Goal: Task Accomplishment & Management: Use online tool/utility

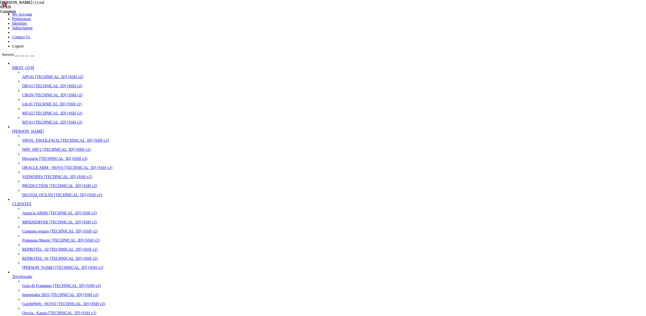
scroll to position [5, 1]
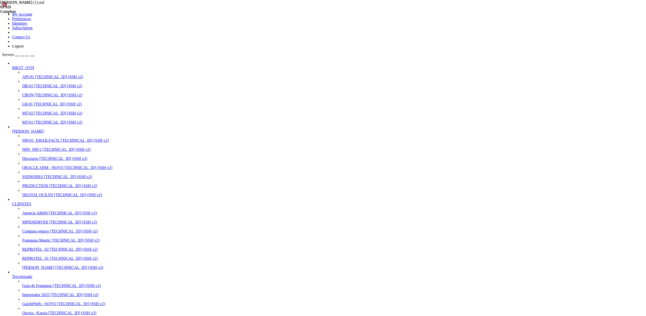
scroll to position [2752, 0]
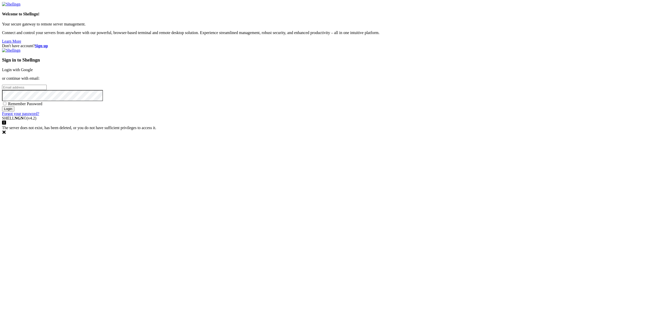
type input "leonardoborlot@gmail.com"
click at [14, 112] on input "Login" at bounding box center [8, 108] width 12 height 5
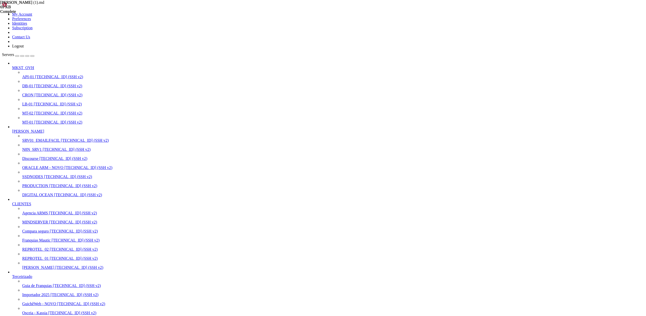
scroll to position [4134, 0]
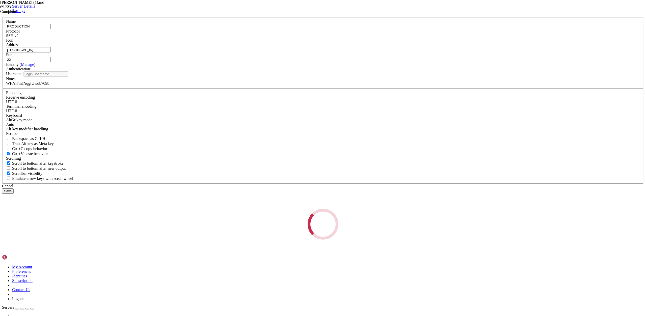
type input "root"
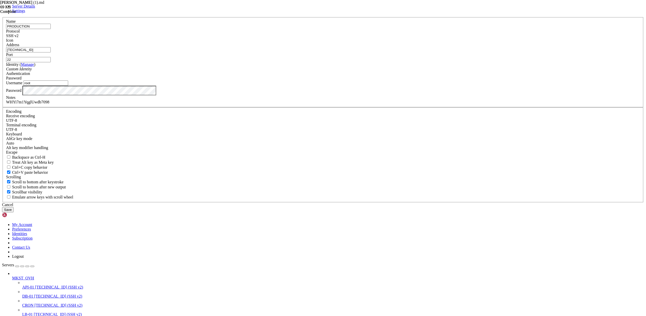
click at [51, 53] on input "[TECHNICAL_ID]" at bounding box center [28, 49] width 45 height 5
click at [359, 207] on div "Cancel" at bounding box center [323, 205] width 642 height 5
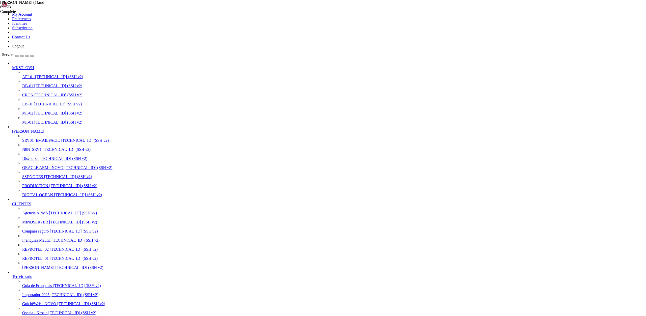
scroll to position [2902, 0]
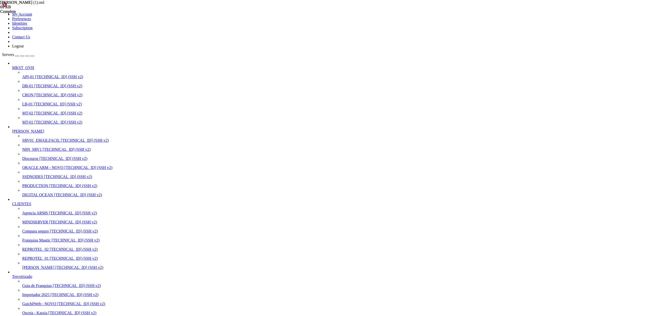
scroll to position [0, 0]
drag, startPoint x: 235, startPoint y: 610, endPoint x: 4, endPoint y: 611, distance: 231.1
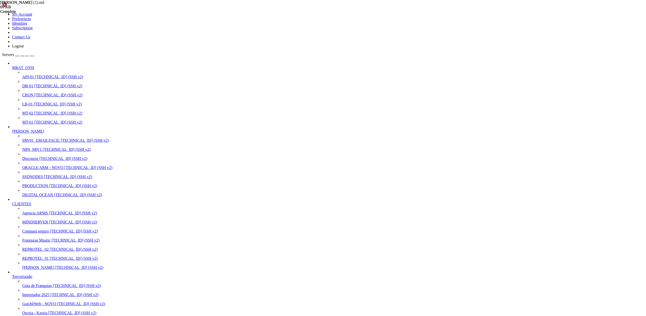
drag, startPoint x: 27, startPoint y: 688, endPoint x: 261, endPoint y: 687, distance: 234.1
click at [32, 56] on icon "button" at bounding box center [32, 56] width 0 height 0
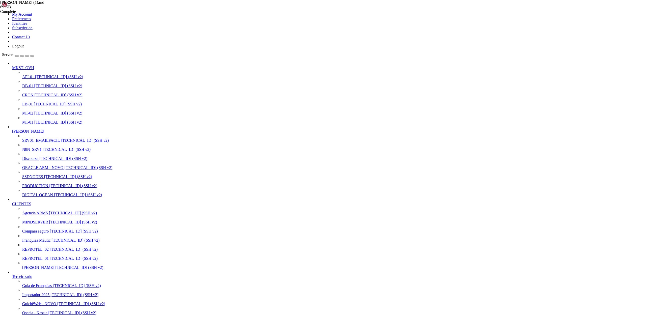
drag, startPoint x: 4, startPoint y: 615, endPoint x: 234, endPoint y: 616, distance: 230.3
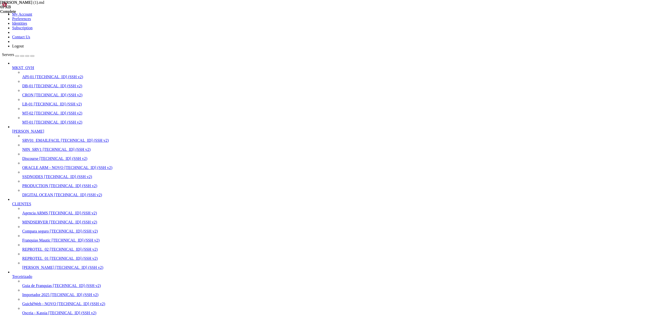
drag, startPoint x: 234, startPoint y: 614, endPoint x: 2, endPoint y: 616, distance: 232.1
drag, startPoint x: 4, startPoint y: 615, endPoint x: 235, endPoint y: 614, distance: 230.8
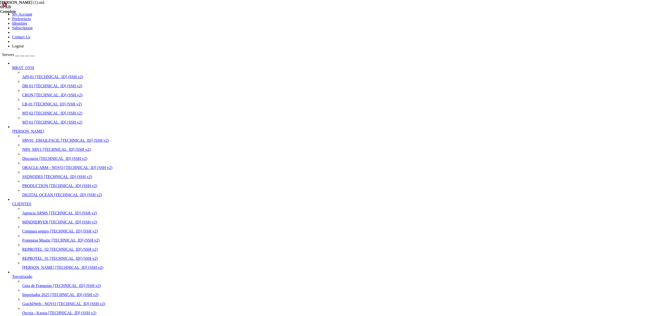
drag, startPoint x: 4, startPoint y: 644, endPoint x: 23, endPoint y: 662, distance: 26.8
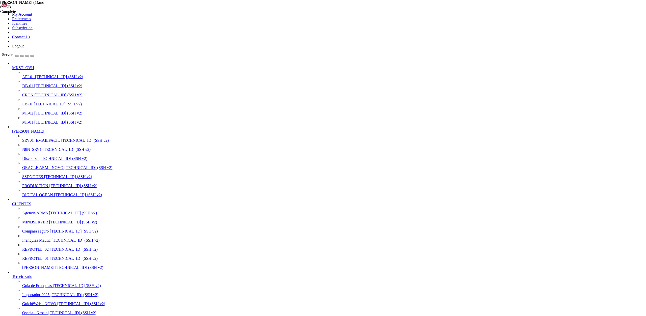
drag, startPoint x: 5, startPoint y: 646, endPoint x: 73, endPoint y: 729, distance: 107.3
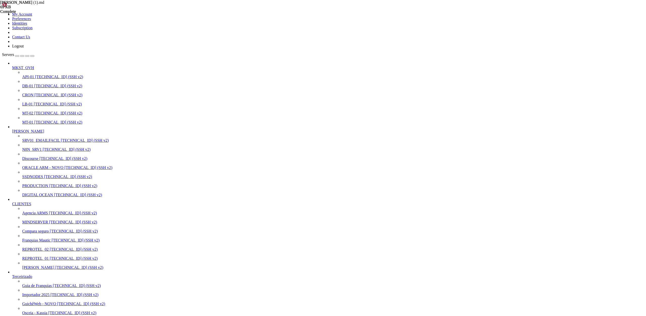
drag, startPoint x: 212, startPoint y: 826, endPoint x: 4, endPoint y: 825, distance: 208.3
drag, startPoint x: 128, startPoint y: 847, endPoint x: 220, endPoint y: 847, distance: 92.9
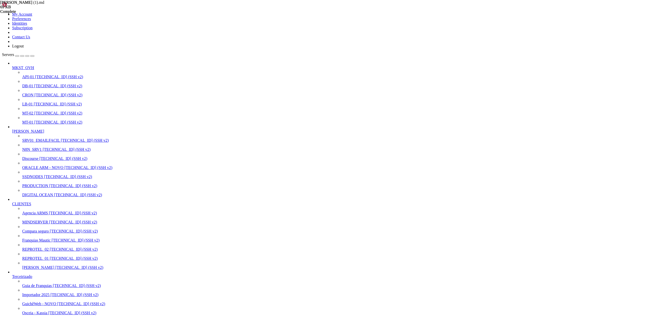
drag, startPoint x: 4, startPoint y: 847, endPoint x: 66, endPoint y: 852, distance: 62.6
drag, startPoint x: 5, startPoint y: 796, endPoint x: 84, endPoint y: 855, distance: 99.2
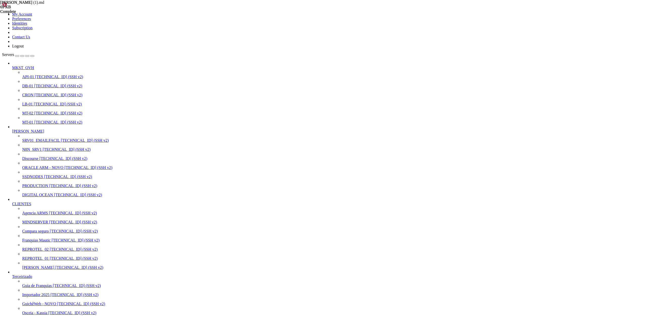
drag, startPoint x: 6, startPoint y: 603, endPoint x: 177, endPoint y: 602, distance: 170.7
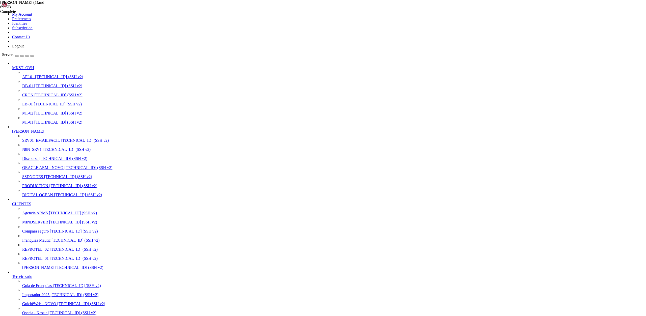
drag, startPoint x: 4, startPoint y: 603, endPoint x: 183, endPoint y: 601, distance: 178.8
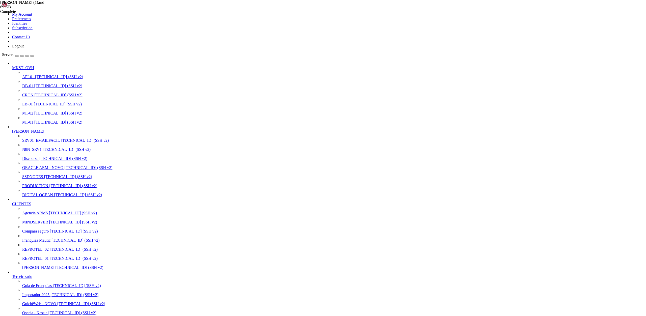
drag, startPoint x: 179, startPoint y: 602, endPoint x: 61, endPoint y: 603, distance: 117.4
drag, startPoint x: 4, startPoint y: 603, endPoint x: 183, endPoint y: 609, distance: 179.1
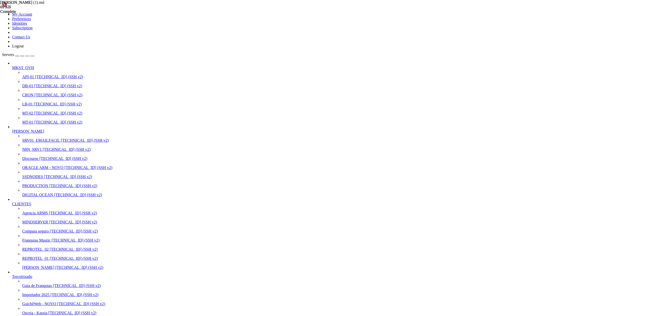
drag, startPoint x: 5, startPoint y: 607, endPoint x: 119, endPoint y: 606, distance: 114.1
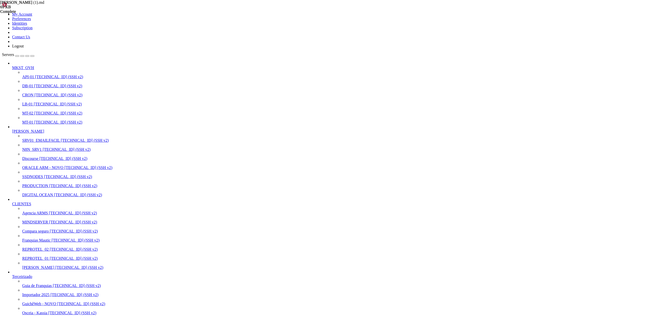
scroll to position [352, 0]
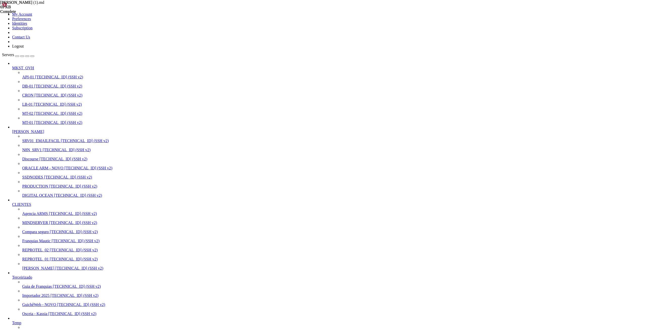
scroll to position [4121, 0]
